Goal: Task Accomplishment & Management: Use online tool/utility

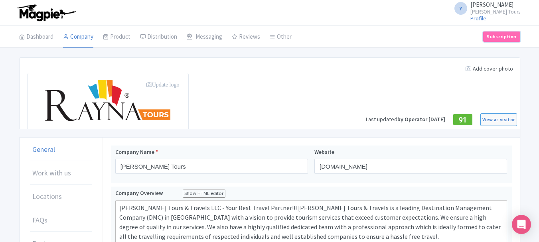
click at [501, 34] on link "Subscription" at bounding box center [501, 37] width 37 height 10
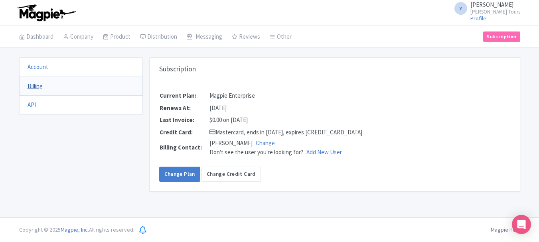
click at [40, 85] on link "Billing" at bounding box center [35, 86] width 15 height 8
click at [39, 89] on link "Billing" at bounding box center [35, 86] width 15 height 8
click at [35, 67] on link "Account" at bounding box center [38, 67] width 21 height 8
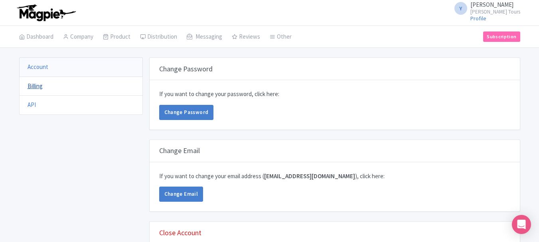
click at [37, 85] on link "Billing" at bounding box center [35, 86] width 15 height 8
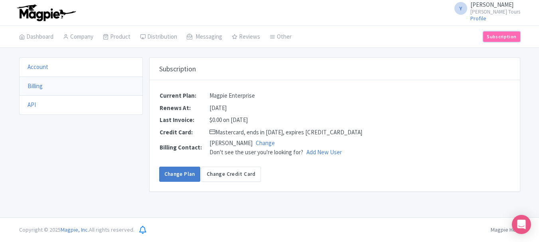
click at [497, 33] on link "Subscription" at bounding box center [501, 37] width 37 height 10
click at [120, 40] on link "Product" at bounding box center [117, 37] width 28 height 22
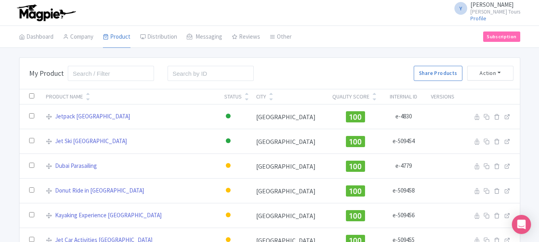
click at [30, 98] on input "checkbox" at bounding box center [31, 95] width 5 height 5
checkbox input "true"
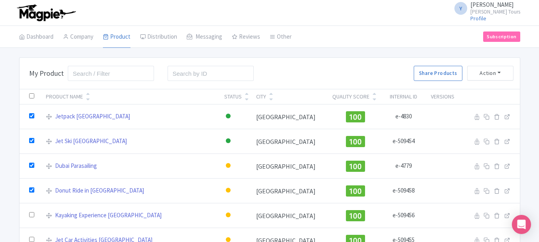
checkbox input "true"
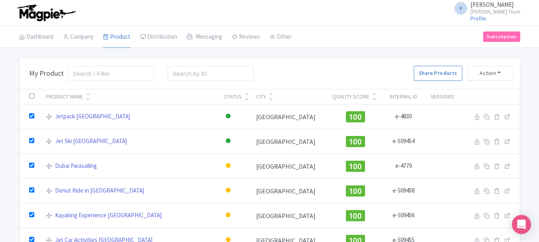
checkbox input "true"
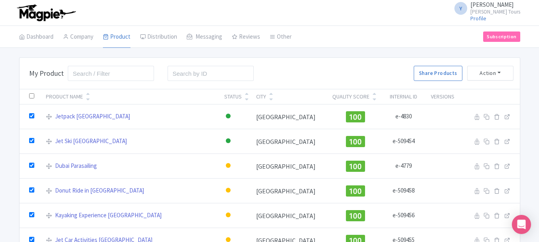
checkbox input "true"
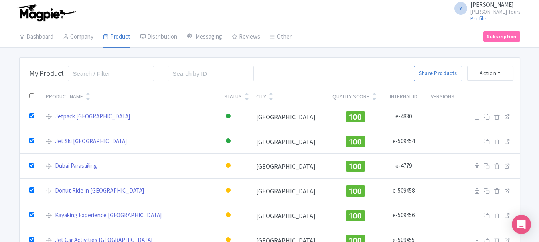
checkbox input "true"
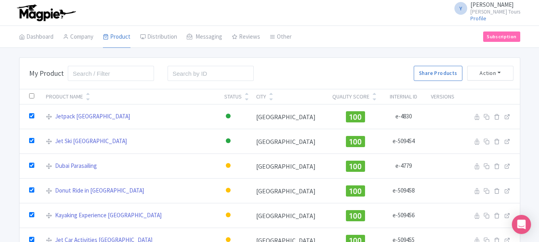
checkbox input "true"
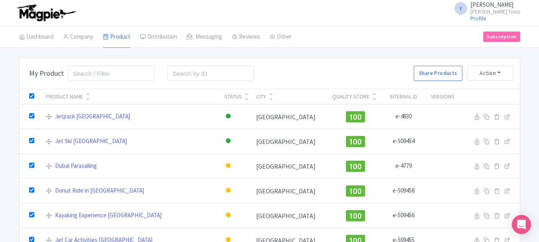
checkbox input "true"
click at [30, 96] on input "checkbox" at bounding box center [31, 95] width 5 height 5
checkbox input "false"
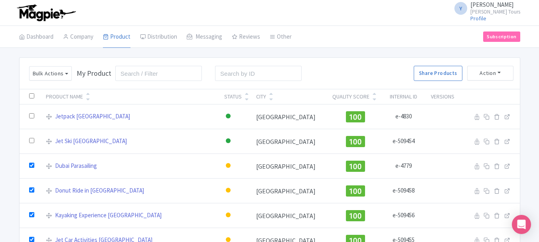
checkbox input "false"
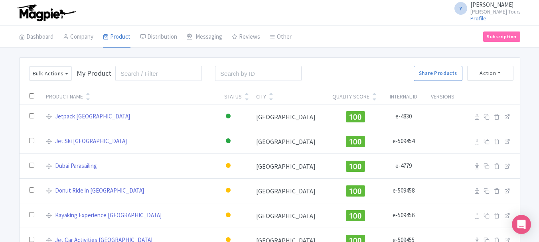
checkbox input "false"
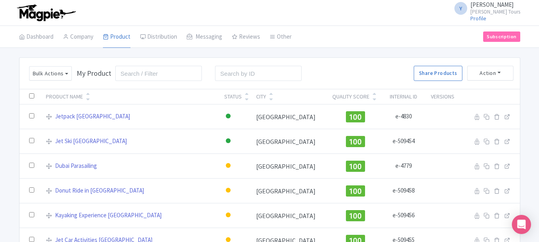
checkbox input "false"
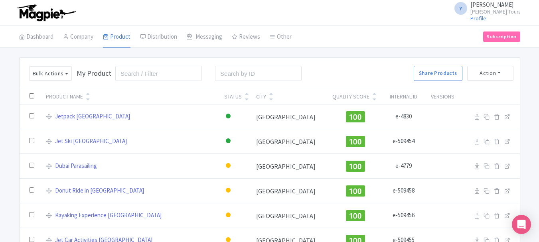
checkbox input "false"
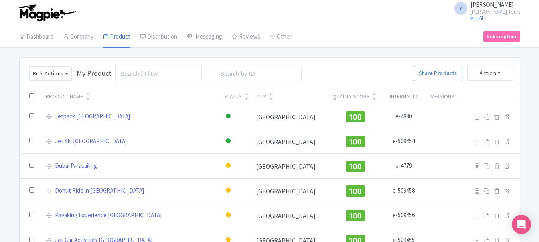
checkbox input "false"
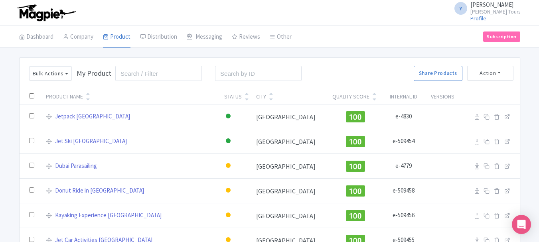
checkbox input "false"
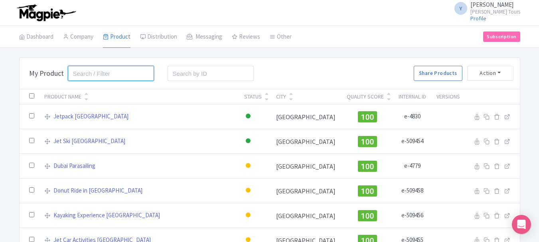
click at [91, 72] on input "search" at bounding box center [111, 73] width 87 height 15
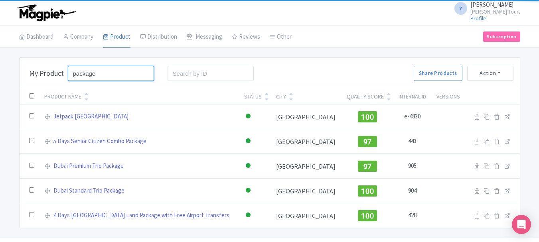
type input "package"
click button "Search" at bounding box center [0, 0] width 0 height 0
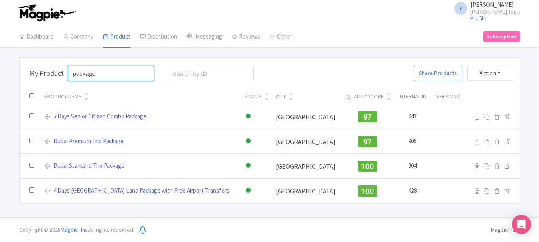
click at [108, 75] on input "package" at bounding box center [111, 73] width 87 height 15
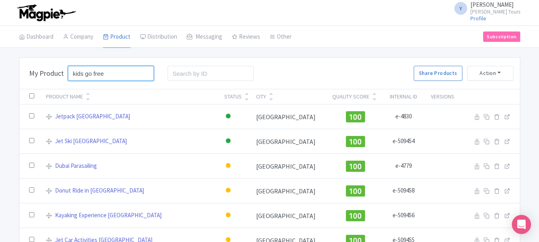
click button "Search" at bounding box center [0, 0] width 0 height 0
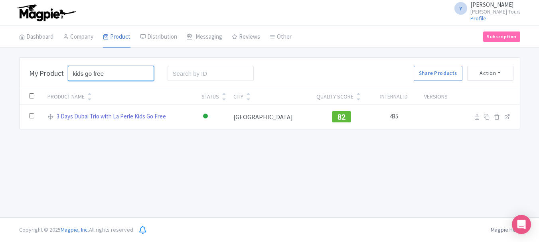
drag, startPoint x: 90, startPoint y: 74, endPoint x: 81, endPoint y: 74, distance: 9.6
click at [81, 74] on input "kids go free" at bounding box center [111, 73] width 87 height 15
type input "kid"
click button "Search" at bounding box center [0, 0] width 0 height 0
